Goal: Book appointment/travel/reservation

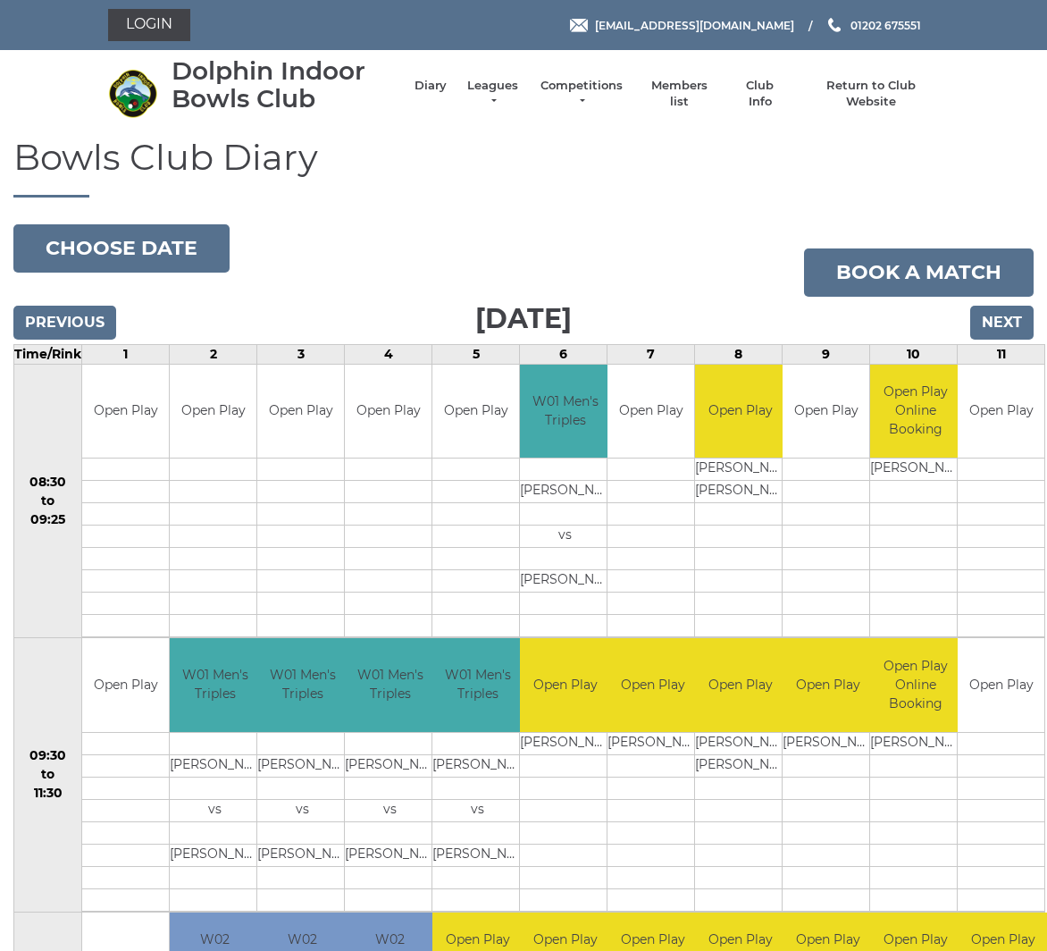
click at [1002, 329] on input "Next" at bounding box center [1001, 323] width 63 height 34
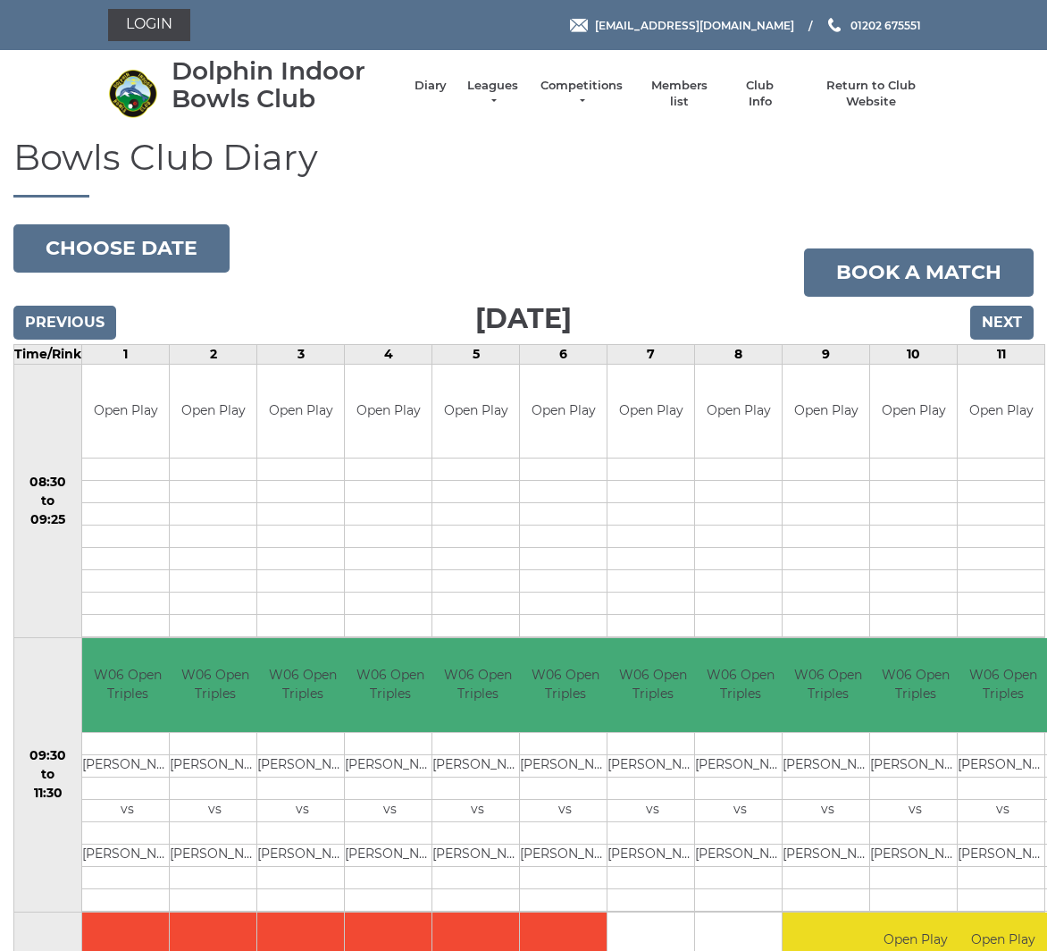
click at [1008, 324] on input "Next" at bounding box center [1001, 323] width 63 height 34
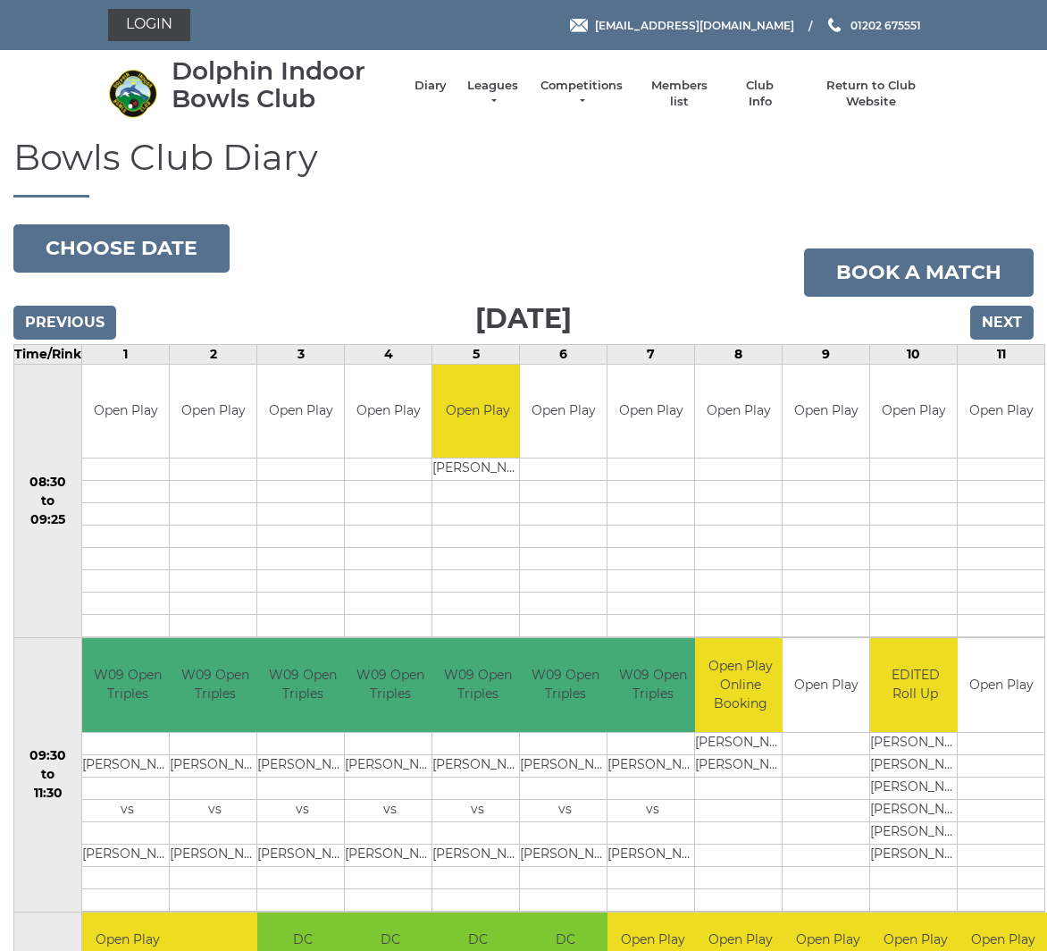
scroll to position [8, 0]
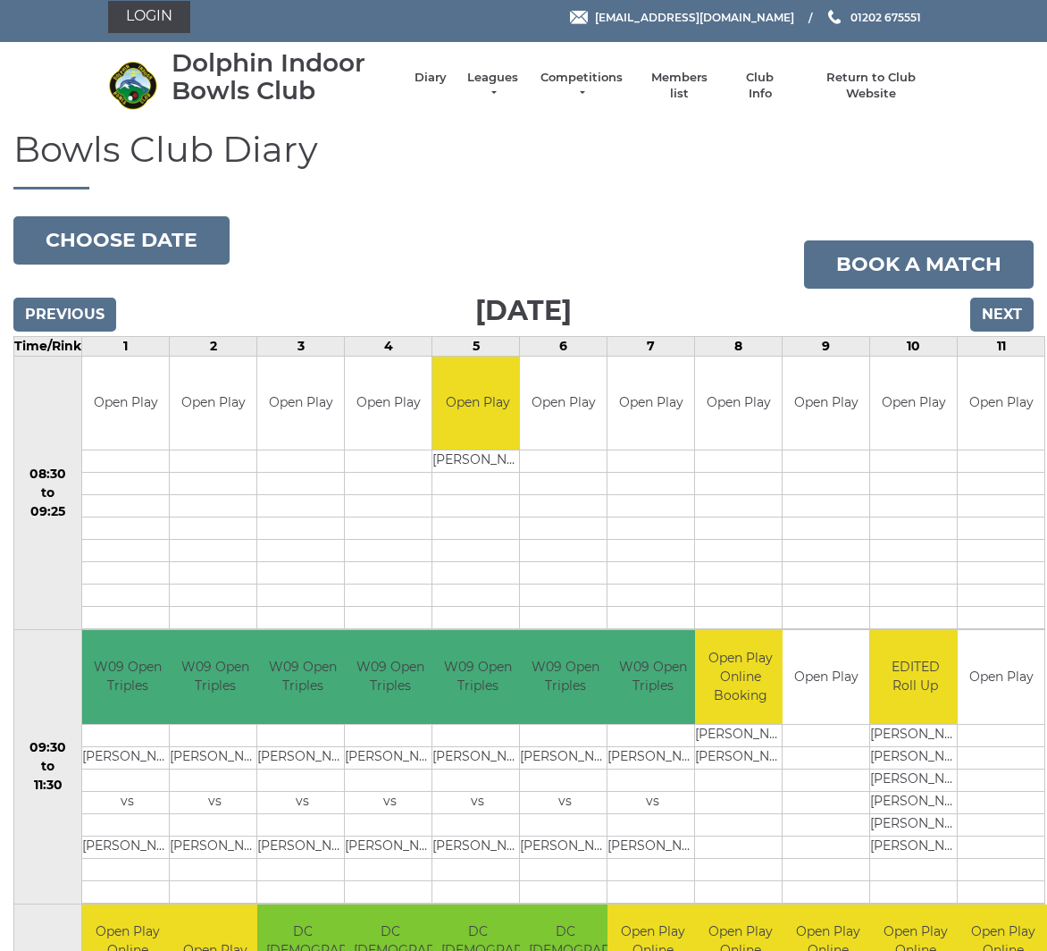
click at [1001, 319] on input "Next" at bounding box center [1001, 315] width 63 height 34
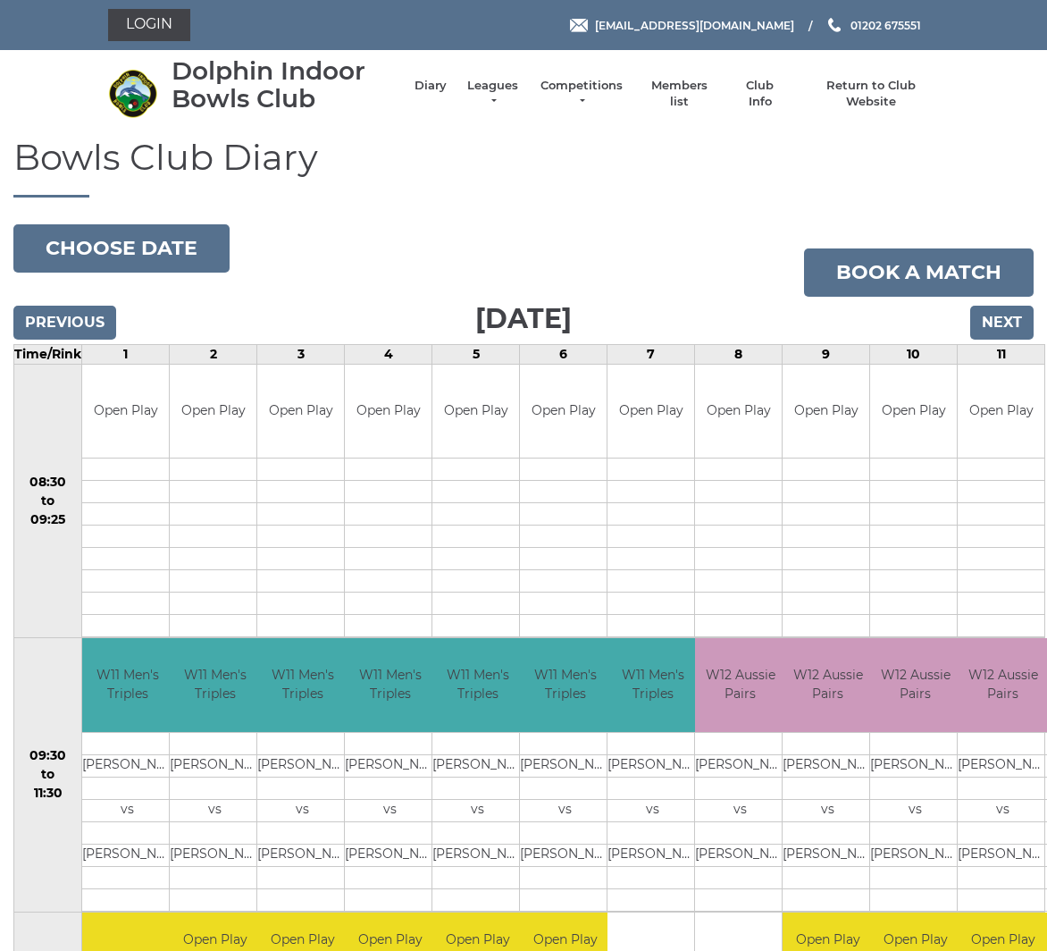
click at [1013, 318] on input "Next" at bounding box center [1001, 323] width 63 height 34
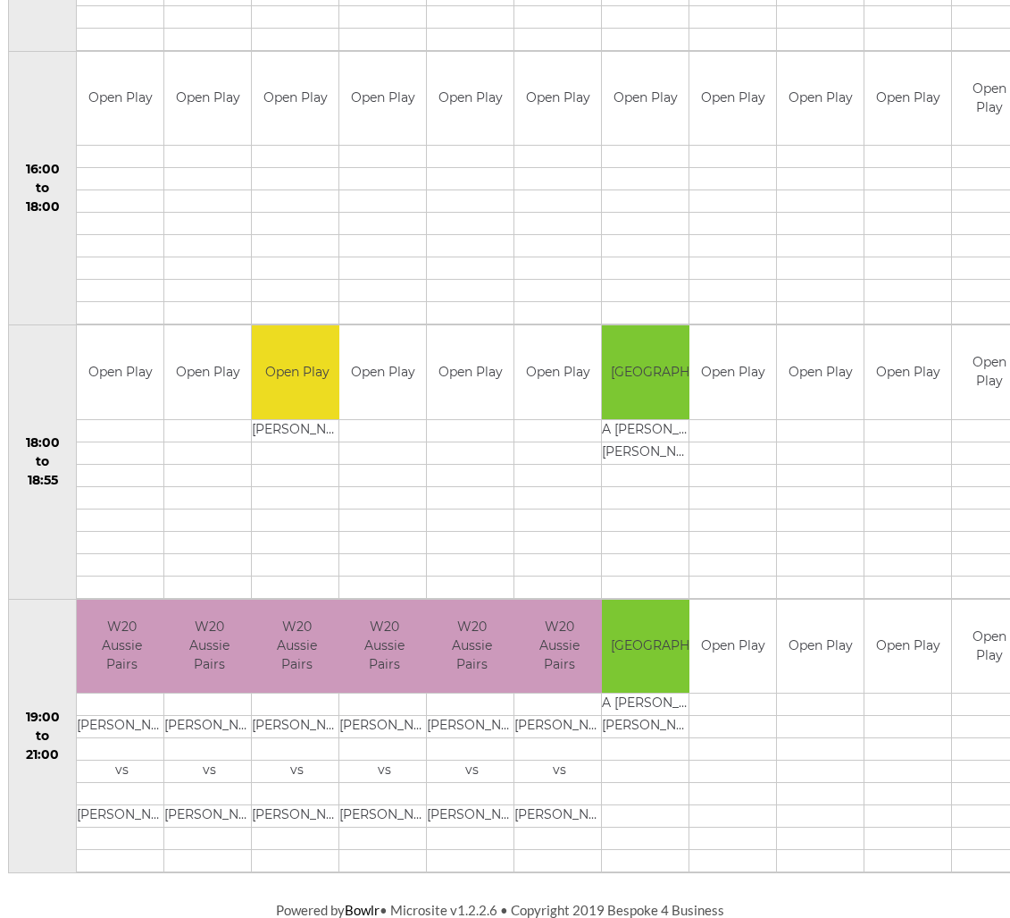
scroll to position [1408, 5]
